Goal: Transaction & Acquisition: Book appointment/travel/reservation

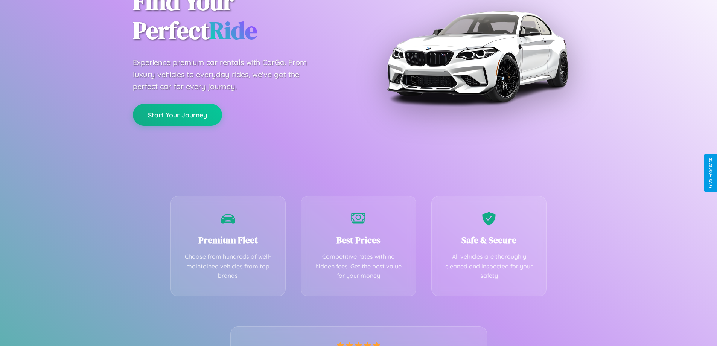
scroll to position [148, 0]
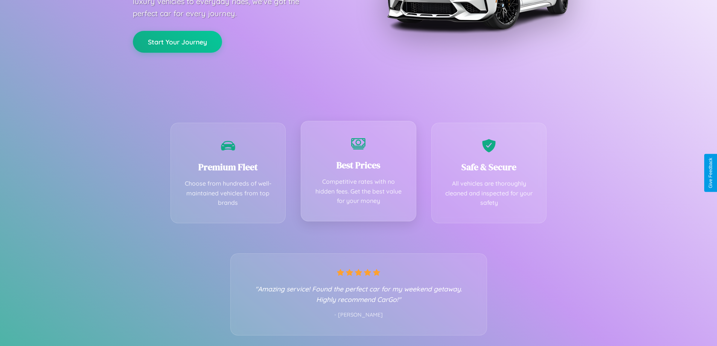
click at [358, 173] on div "Best Prices Competitive rates with no hidden fees. Get the best value for your …" at bounding box center [358, 171] width 115 height 100
click at [177, 41] on button "Start Your Journey" at bounding box center [177, 41] width 89 height 22
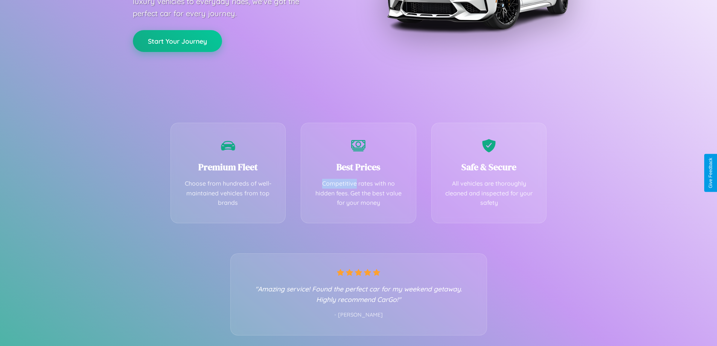
click at [177, 41] on button "Start Your Journey" at bounding box center [177, 41] width 89 height 22
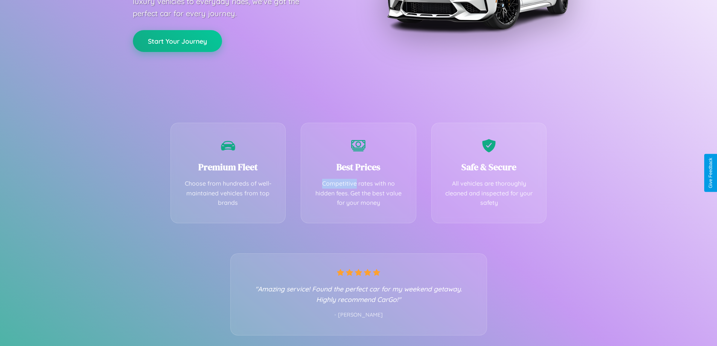
click at [177, 41] on button "Start Your Journey" at bounding box center [177, 41] width 89 height 22
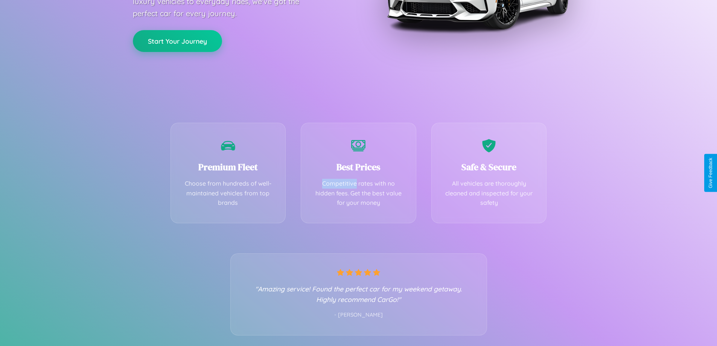
click at [177, 41] on button "Start Your Journey" at bounding box center [177, 41] width 89 height 22
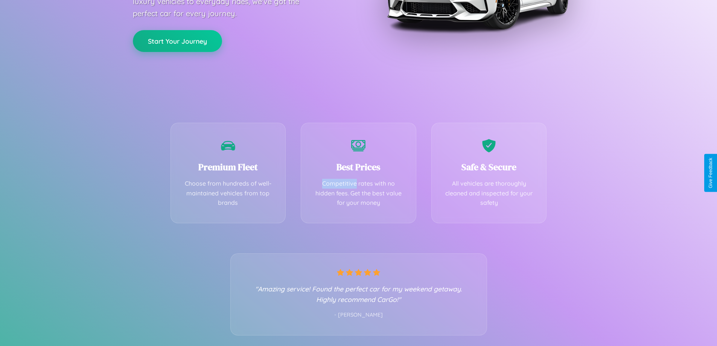
click at [177, 41] on button "Start Your Journey" at bounding box center [177, 41] width 89 height 22
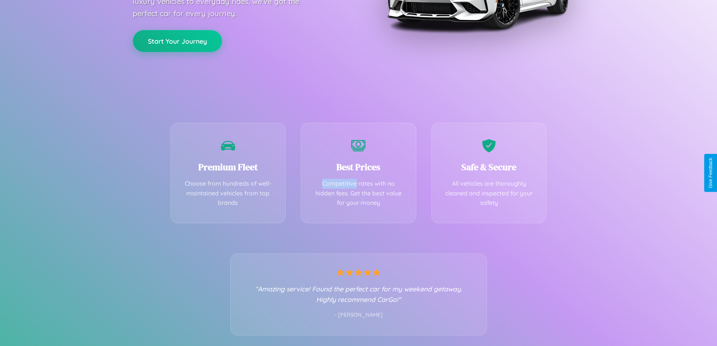
click at [177, 41] on button "Start Your Journey" at bounding box center [177, 41] width 89 height 22
